Goal: Check status: Check status

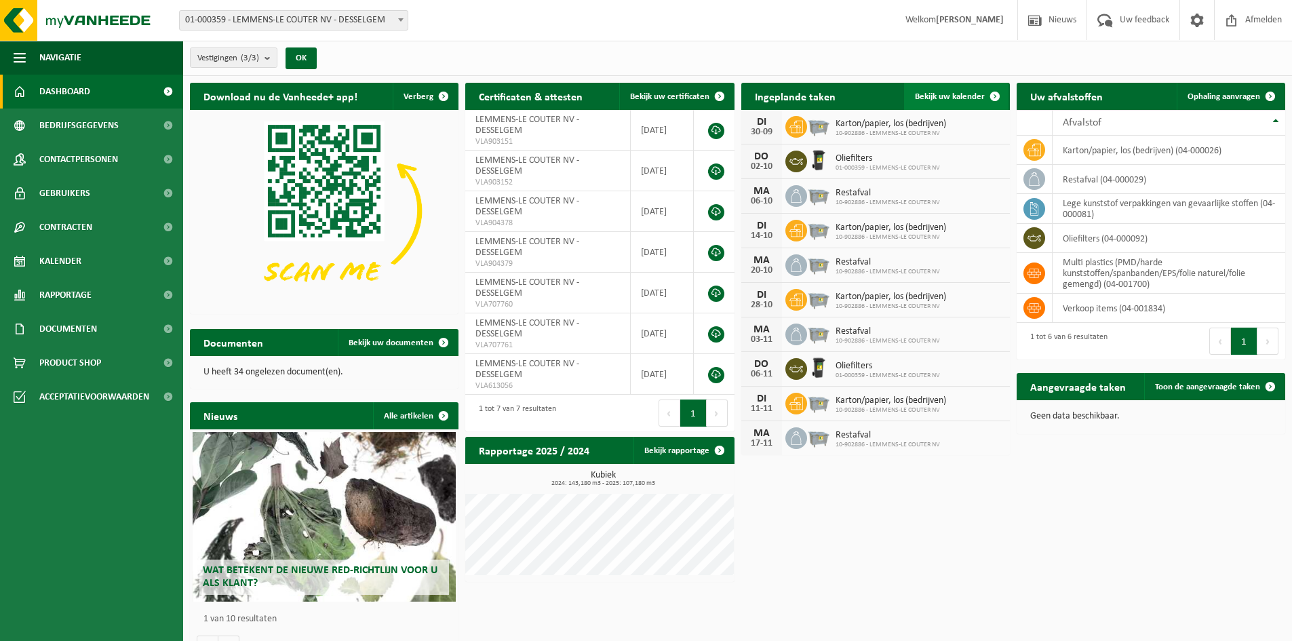
click at [963, 97] on span "Bekijk uw kalender" at bounding box center [950, 96] width 70 height 9
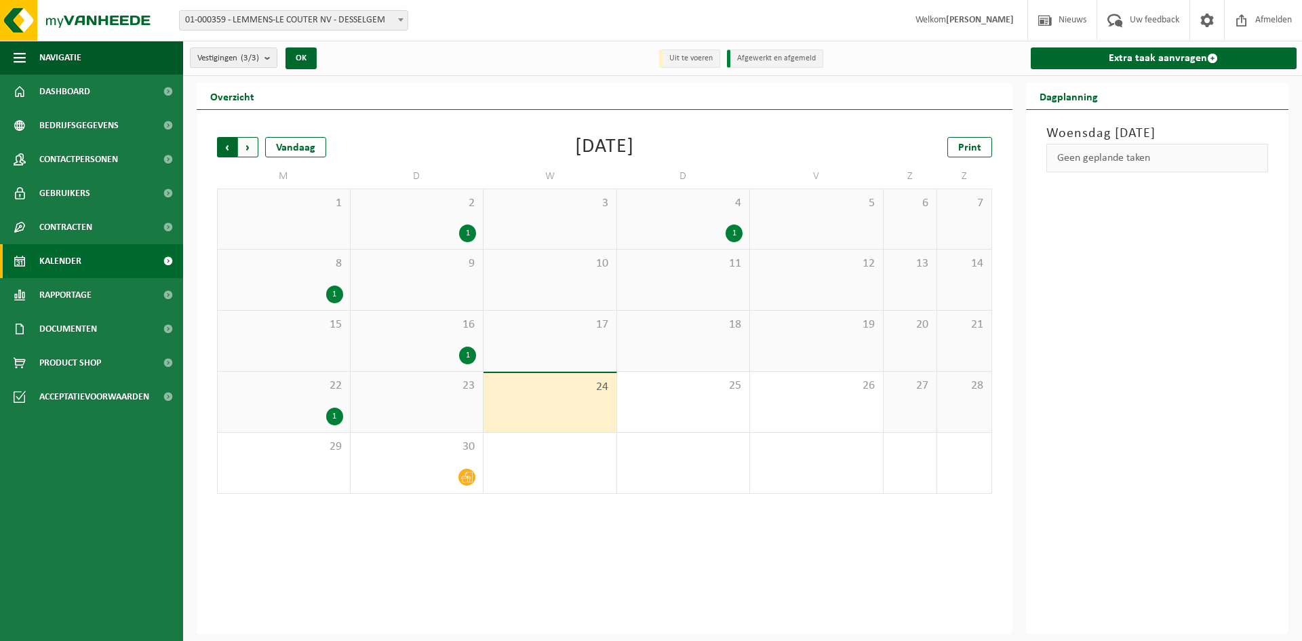
click at [249, 152] on span "Volgende" at bounding box center [248, 147] width 20 height 20
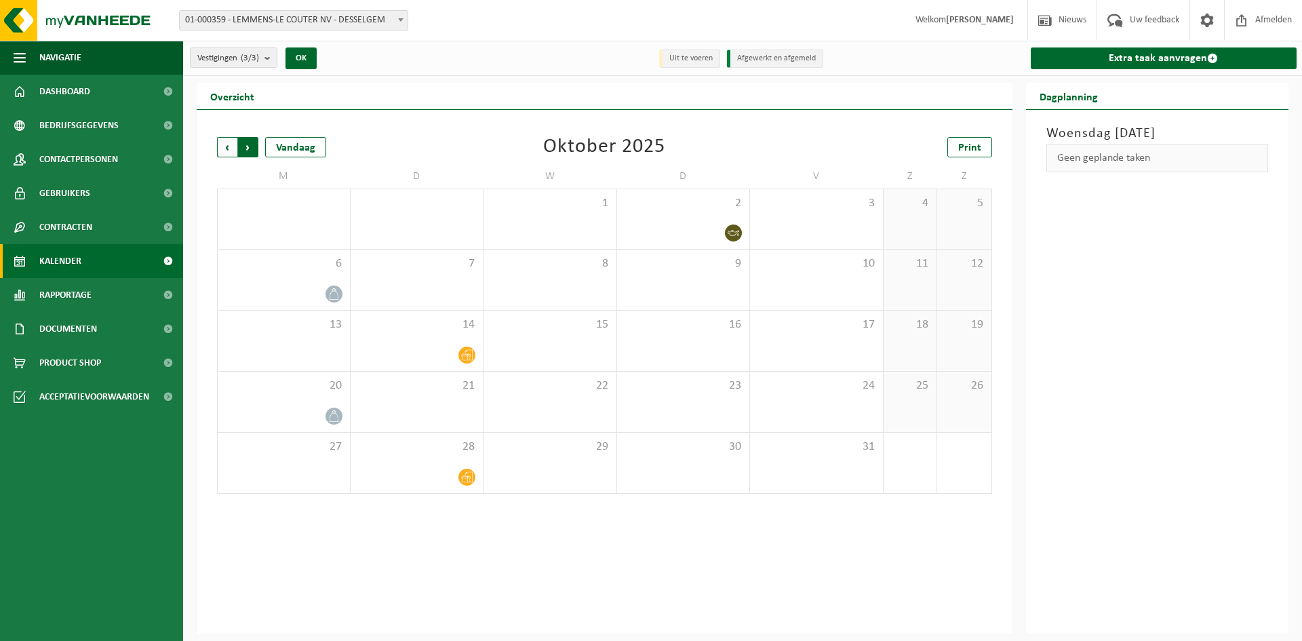
click at [225, 150] on span "Vorige" at bounding box center [227, 147] width 20 height 20
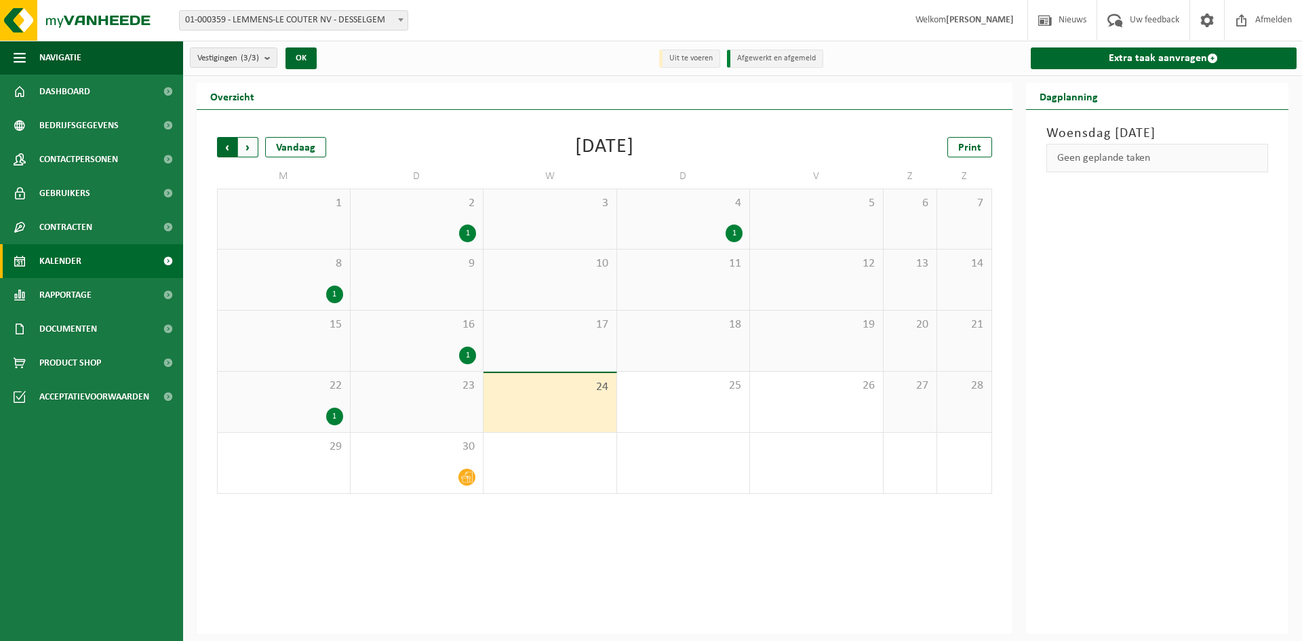
click at [252, 149] on span "Volgende" at bounding box center [248, 147] width 20 height 20
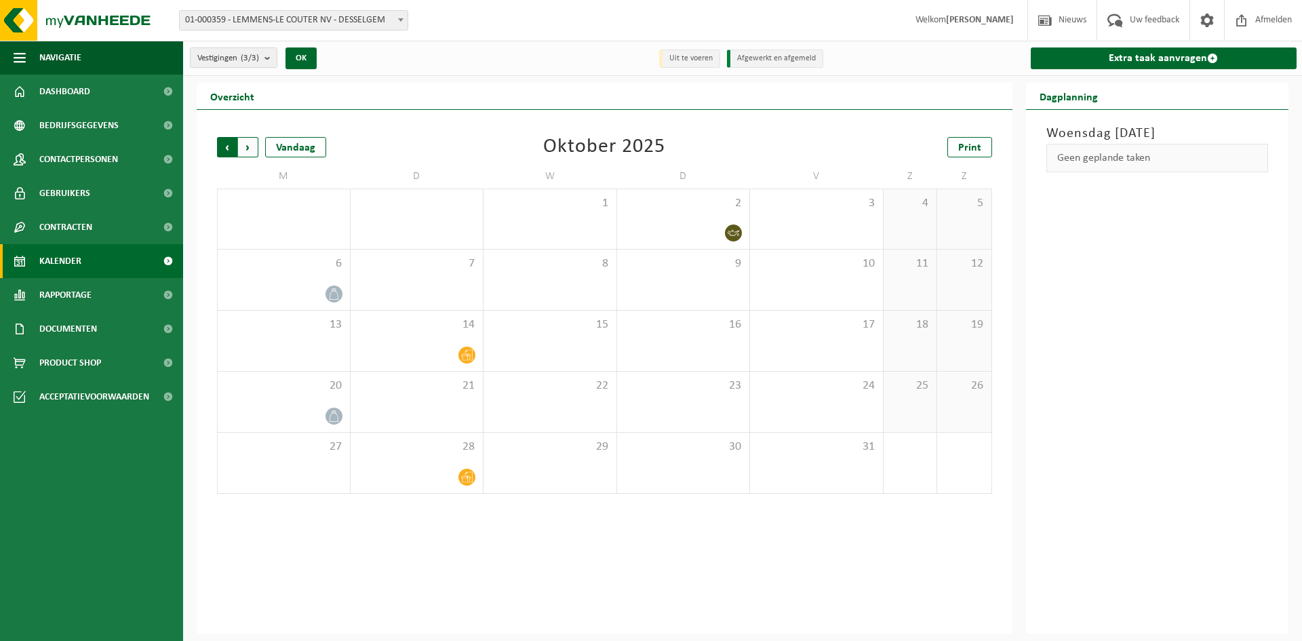
click at [248, 151] on span "Volgende" at bounding box center [248, 147] width 20 height 20
click at [228, 149] on span "Vorige" at bounding box center [227, 147] width 20 height 20
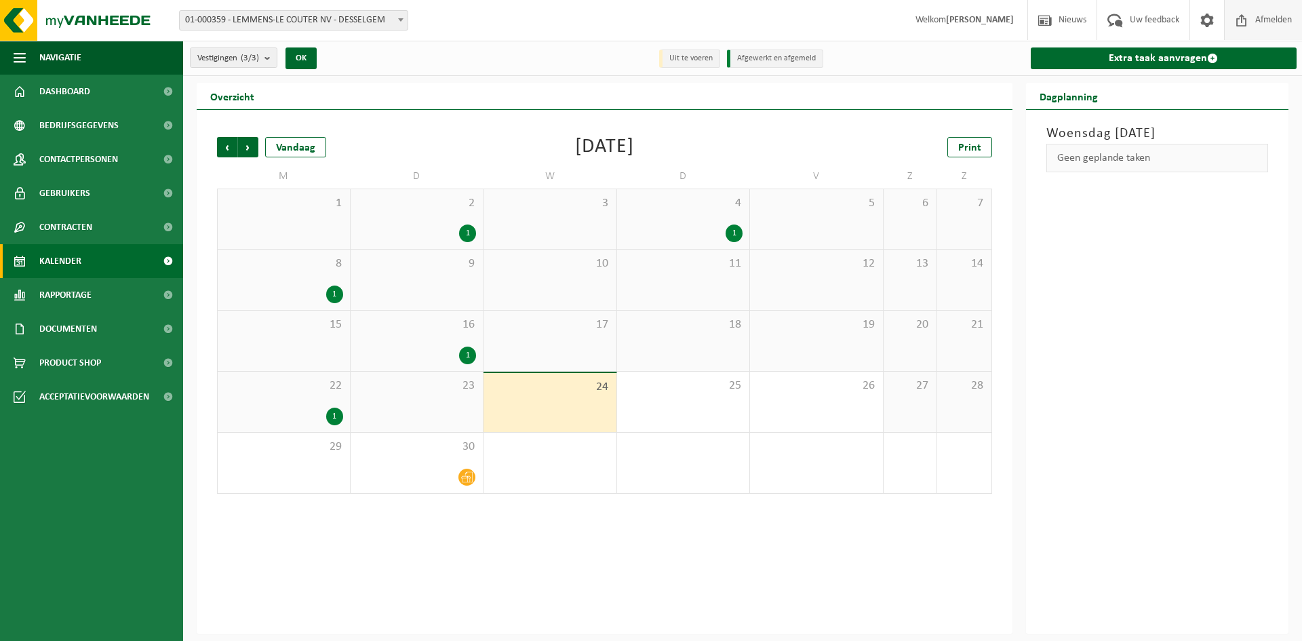
click at [1260, 18] on span "Afmelden" at bounding box center [1273, 20] width 43 height 40
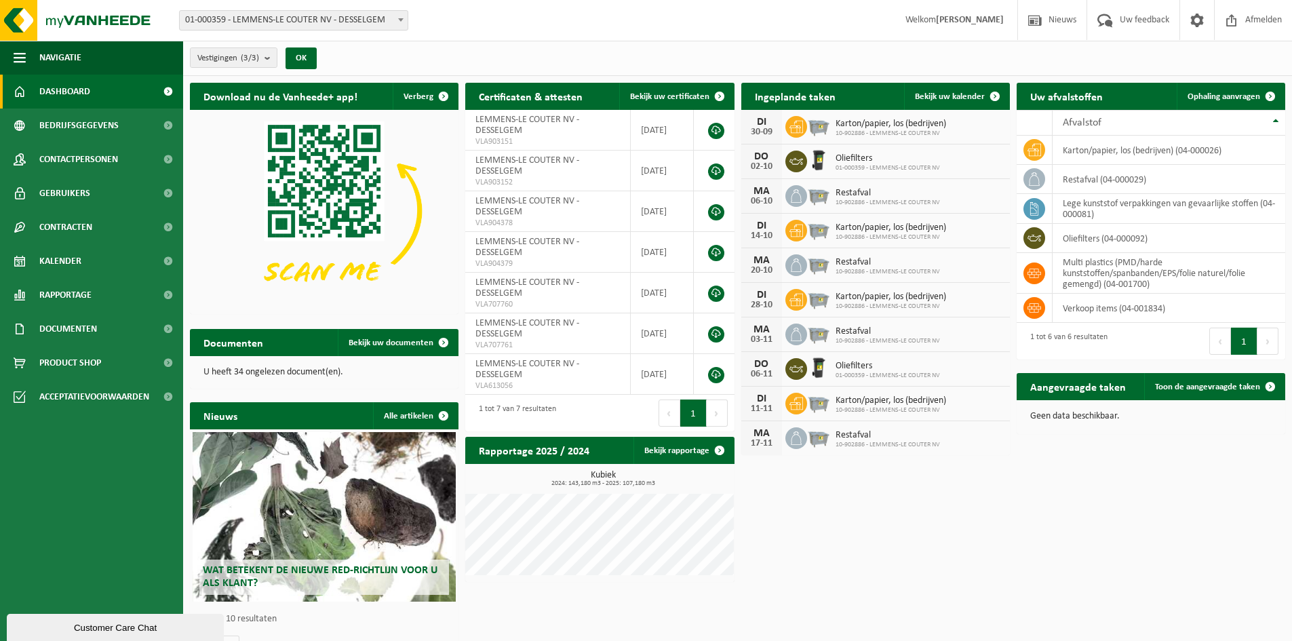
drag, startPoint x: 937, startPoint y: 98, endPoint x: 934, endPoint y: 109, distance: 11.4
click at [937, 98] on span "Bekijk uw kalender" at bounding box center [950, 96] width 70 height 9
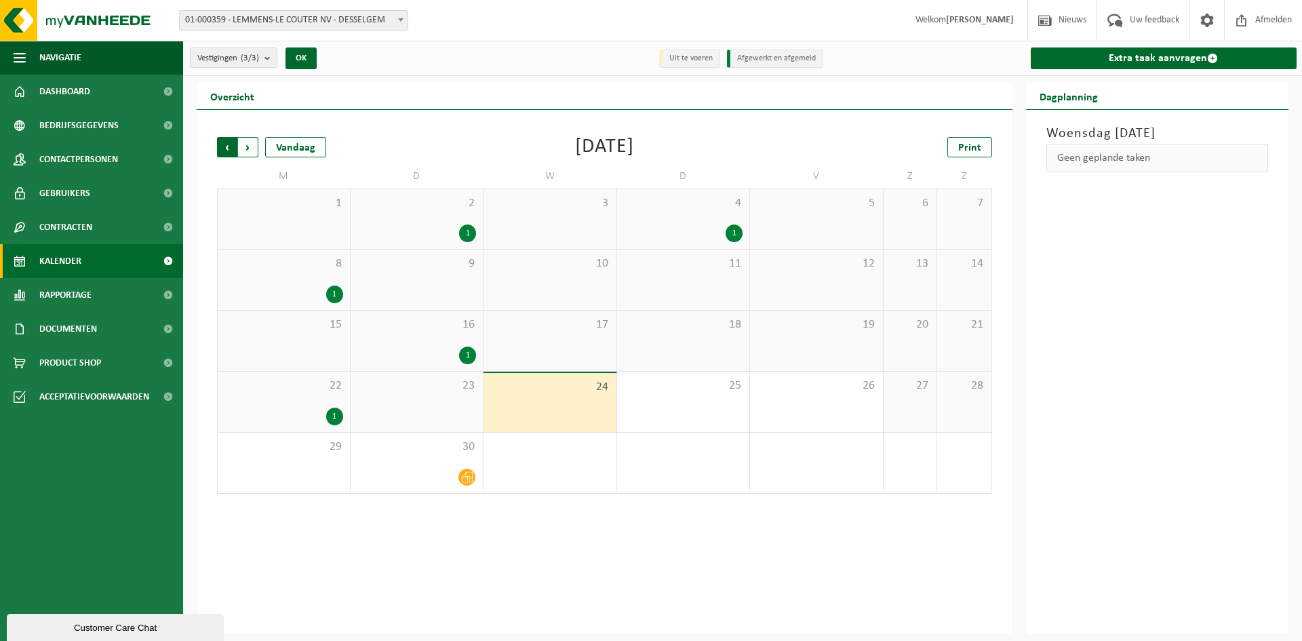
click at [252, 154] on span "Volgende" at bounding box center [248, 147] width 20 height 20
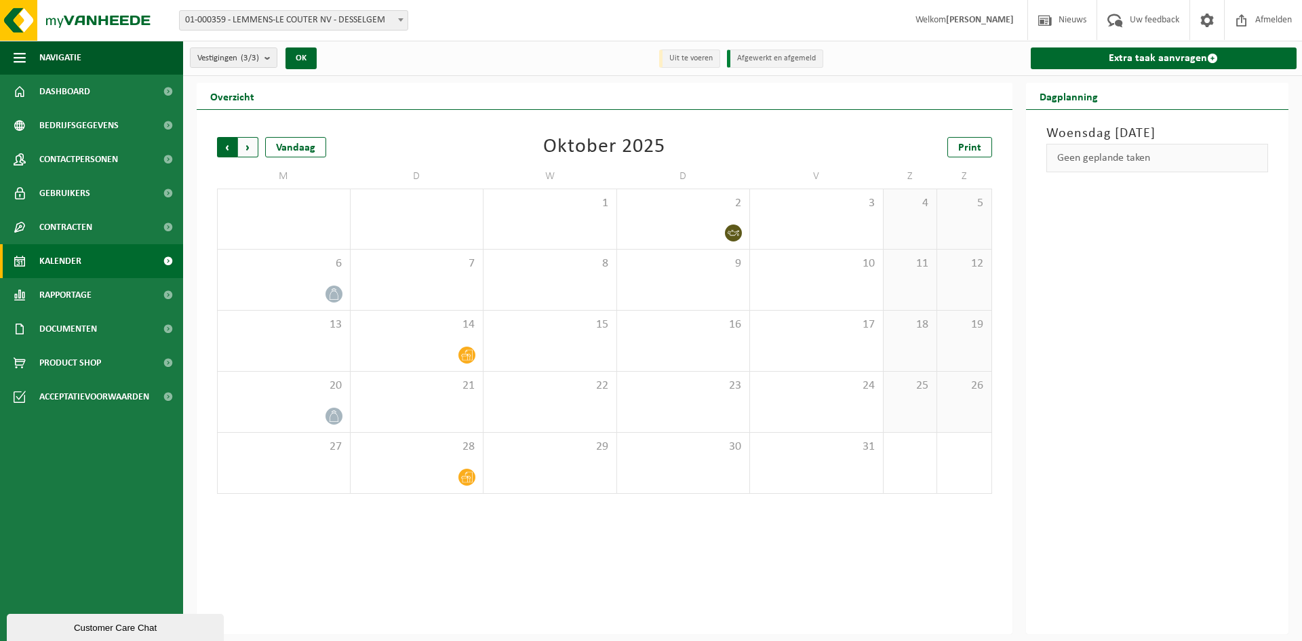
click at [248, 150] on span "Volgende" at bounding box center [248, 147] width 20 height 20
click at [229, 148] on span "Vorige" at bounding box center [227, 147] width 20 height 20
click at [246, 148] on span "Volgende" at bounding box center [248, 147] width 20 height 20
click at [227, 145] on span "Vorige" at bounding box center [227, 147] width 20 height 20
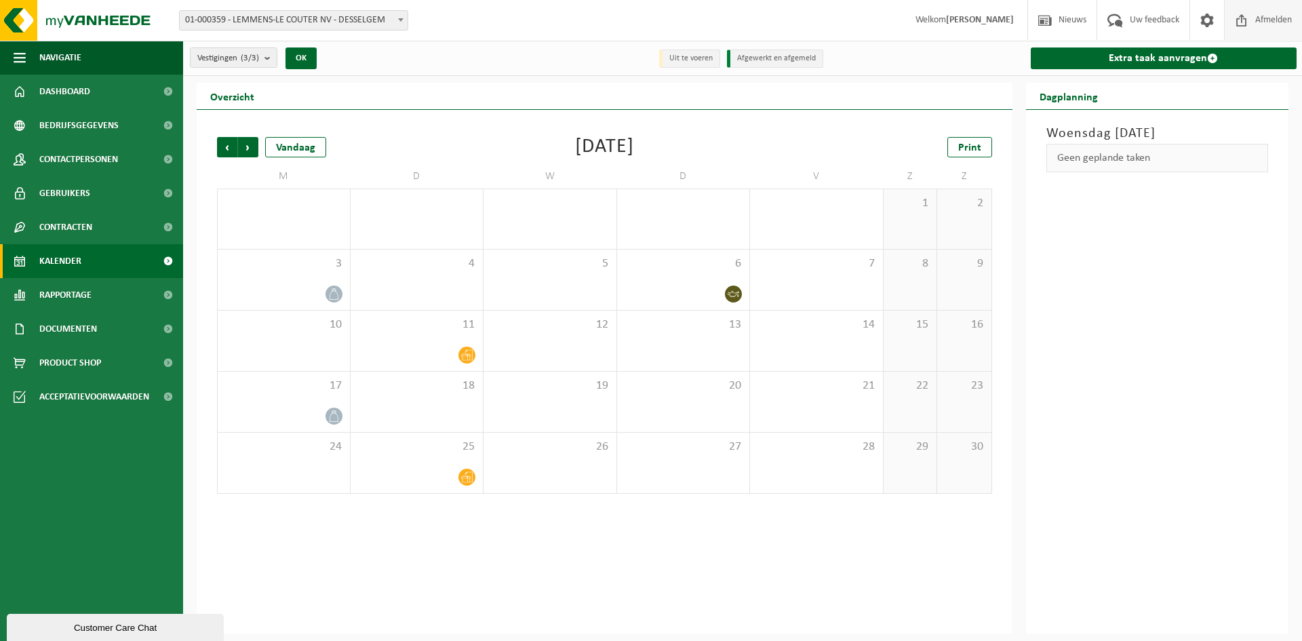
click at [1269, 16] on span "Afmelden" at bounding box center [1273, 20] width 43 height 40
